Goal: Information Seeking & Learning: Learn about a topic

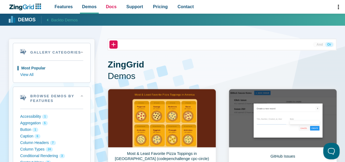
click at [109, 6] on span "Docs" at bounding box center [111, 6] width 11 height 7
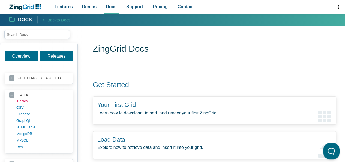
drag, startPoint x: 0, startPoint y: 0, endPoint x: 84, endPoint y: 83, distance: 118.2
click at [25, 101] on link "basics" at bounding box center [43, 101] width 52 height 7
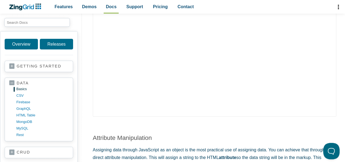
scroll to position [1063, 0]
